Goal: Task Accomplishment & Management: Manage account settings

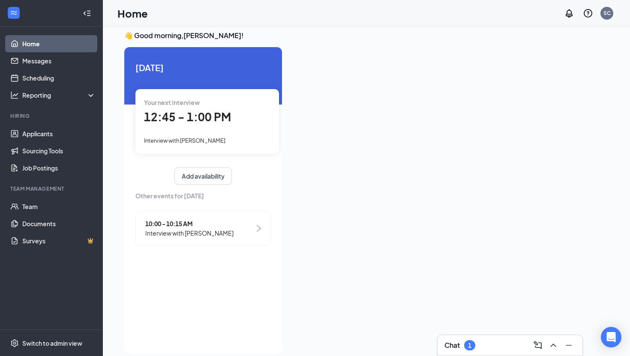
scroll to position [6, 0]
click at [170, 108] on div "Your next interview 12:45 - 1:00 PM Interview with [PERSON_NAME]" at bounding box center [207, 122] width 144 height 64
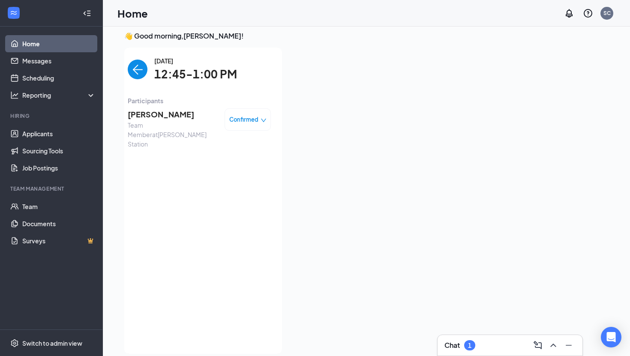
click at [136, 70] on img "back-button" at bounding box center [138, 70] width 20 height 20
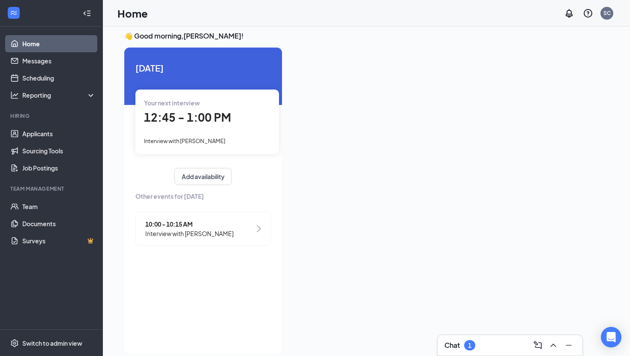
scroll to position [0, 0]
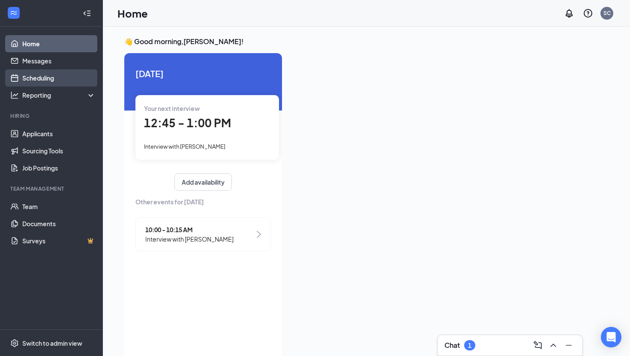
click at [63, 74] on link "Scheduling" at bounding box center [58, 77] width 73 height 17
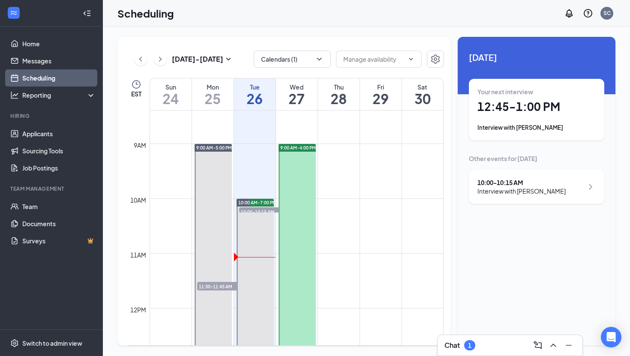
scroll to position [460, 0]
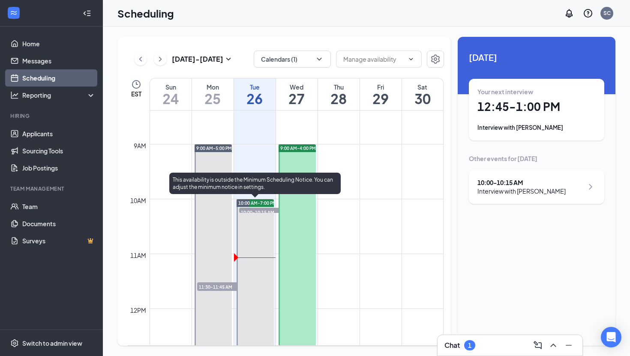
click at [255, 210] on span "10:00-10:15 AM" at bounding box center [260, 212] width 43 height 9
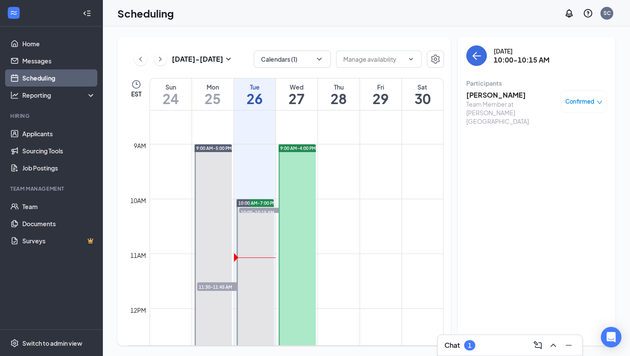
click at [69, 79] on link "Scheduling" at bounding box center [58, 77] width 73 height 17
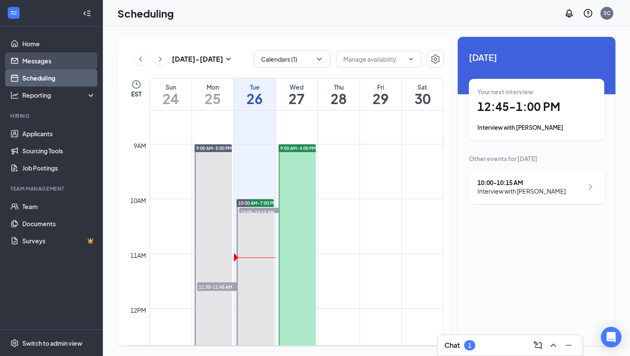
click at [54, 63] on link "Messages" at bounding box center [58, 60] width 73 height 17
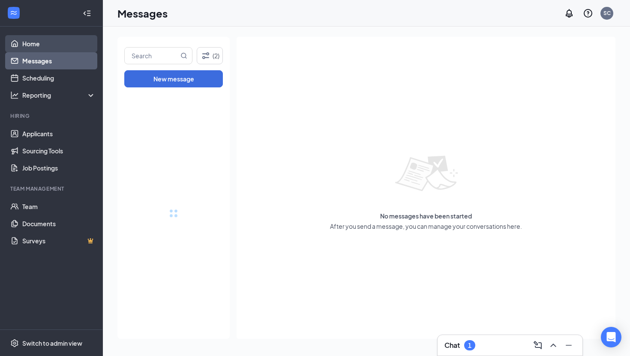
click at [51, 45] on link "Home" at bounding box center [58, 43] width 73 height 17
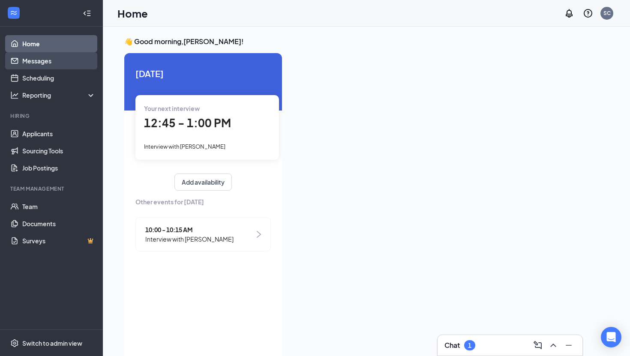
click at [59, 63] on link "Messages" at bounding box center [58, 60] width 73 height 17
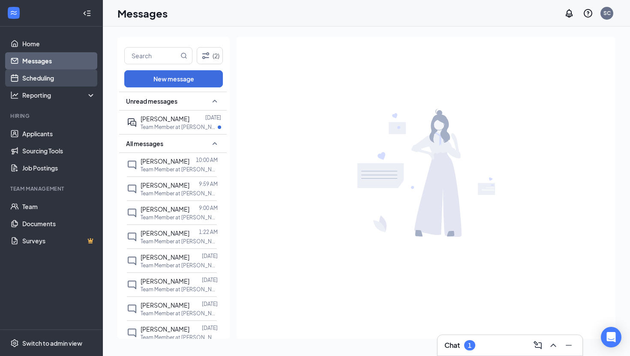
click at [58, 85] on link "Scheduling" at bounding box center [58, 77] width 73 height 17
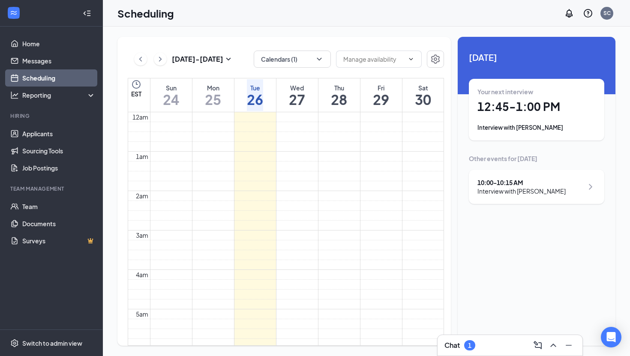
scroll to position [421, 0]
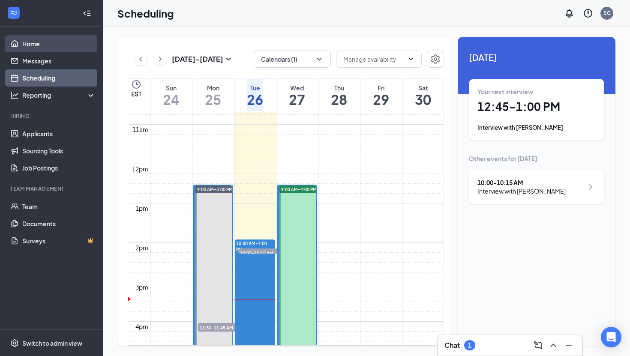
click at [46, 41] on link "Home" at bounding box center [58, 43] width 73 height 17
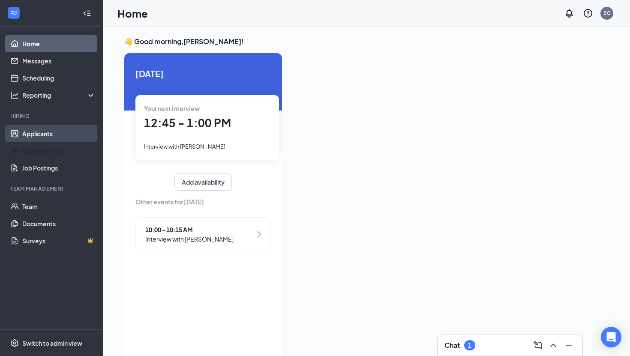
click at [49, 138] on link "Applicants" at bounding box center [58, 133] width 73 height 17
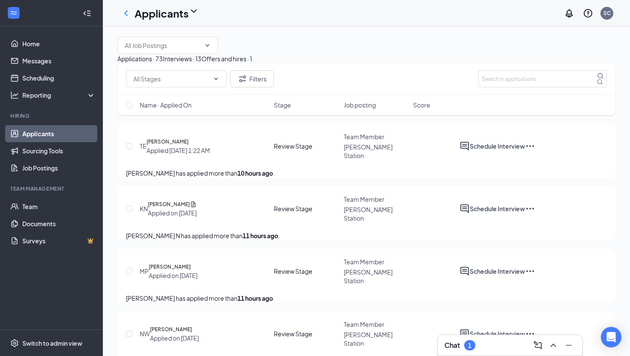
click at [202, 63] on button "Interviews · 13" at bounding box center [182, 58] width 39 height 9
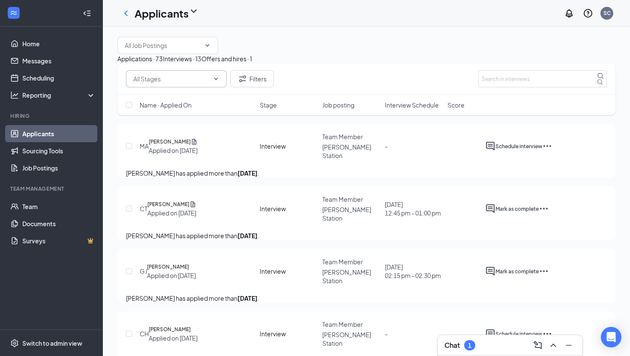
click at [216, 82] on icon "ChevronDown" at bounding box center [216, 78] width 7 height 7
click at [324, 87] on div "Filters" at bounding box center [366, 78] width 481 height 17
